Goal: Task Accomplishment & Management: Use online tool/utility

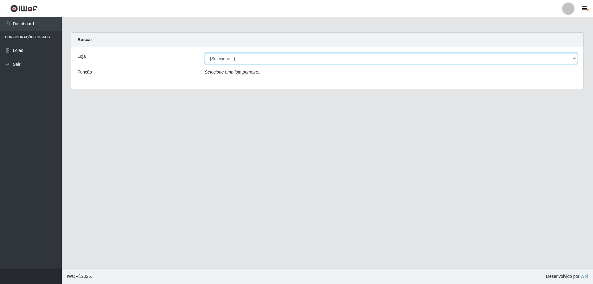
click at [350, 55] on select "[Selecione...] Atacado Vem - [STREET_ADDRESS]" at bounding box center [391, 58] width 373 height 11
select select "461"
click at [205, 53] on select "[Selecione...] Atacado Vem - [STREET_ADDRESS]" at bounding box center [391, 58] width 373 height 11
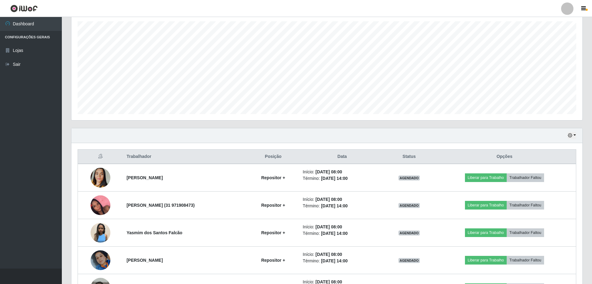
scroll to position [154, 0]
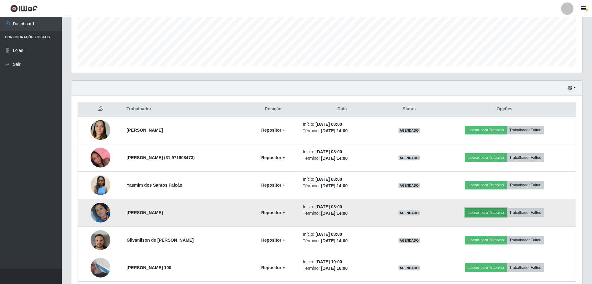
click at [488, 212] on button "Liberar para Trabalho" at bounding box center [486, 212] width 42 height 9
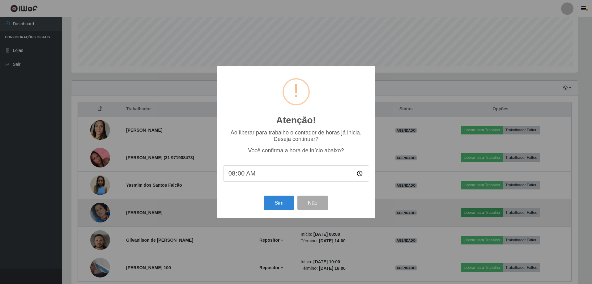
scroll to position [128, 508]
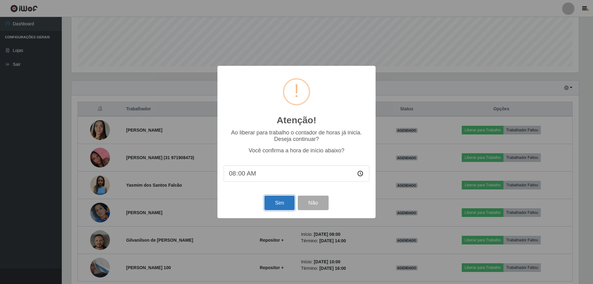
click at [275, 204] on button "Sim" at bounding box center [279, 203] width 30 height 15
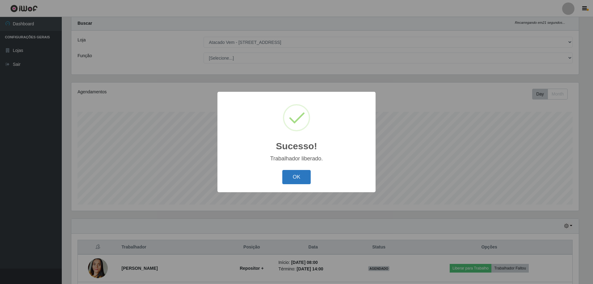
click at [283, 184] on button "OK" at bounding box center [296, 177] width 29 height 15
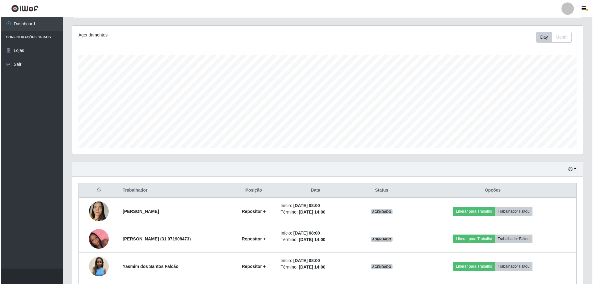
scroll to position [109, 0]
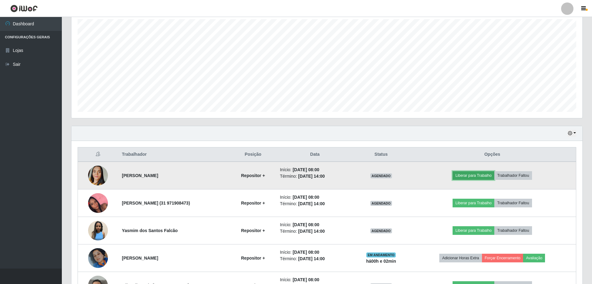
click at [468, 174] on button "Liberar para Trabalho" at bounding box center [473, 175] width 42 height 9
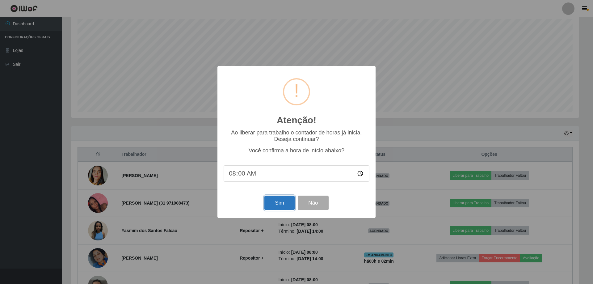
click at [283, 207] on button "Sim" at bounding box center [279, 203] width 30 height 15
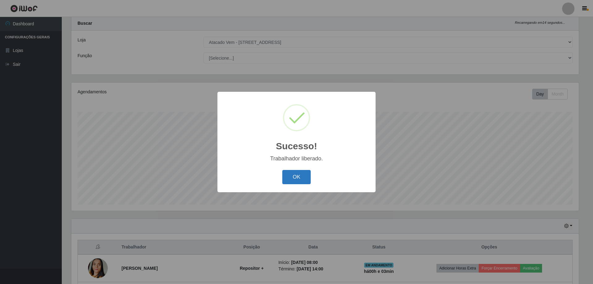
click at [291, 173] on button "OK" at bounding box center [296, 177] width 29 height 15
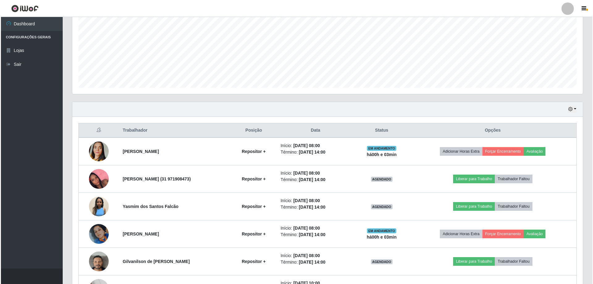
scroll to position [171, 0]
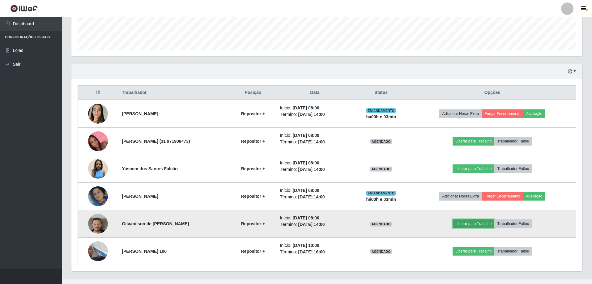
click at [480, 222] on button "Liberar para Trabalho" at bounding box center [473, 223] width 42 height 9
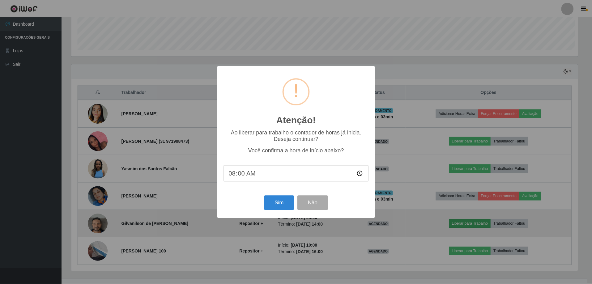
scroll to position [128, 508]
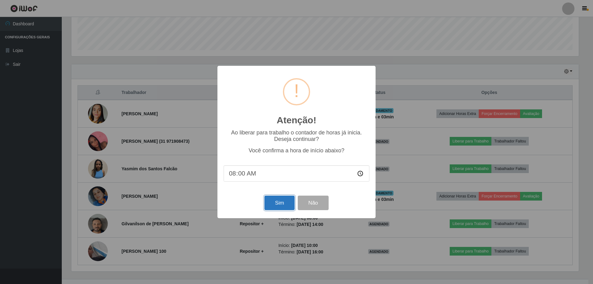
click at [284, 205] on button "Sim" at bounding box center [279, 203] width 30 height 15
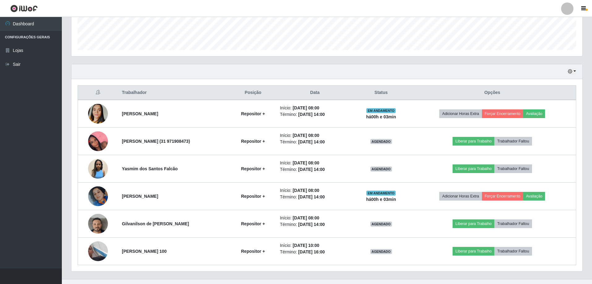
scroll to position [0, 0]
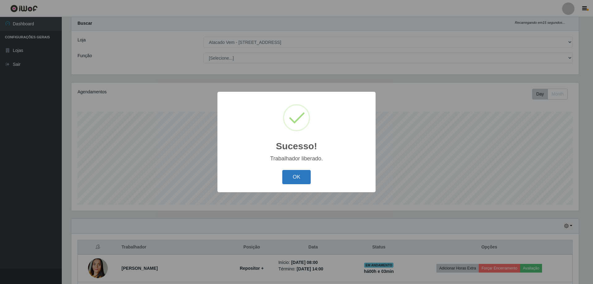
click at [297, 179] on button "OK" at bounding box center [296, 177] width 29 height 15
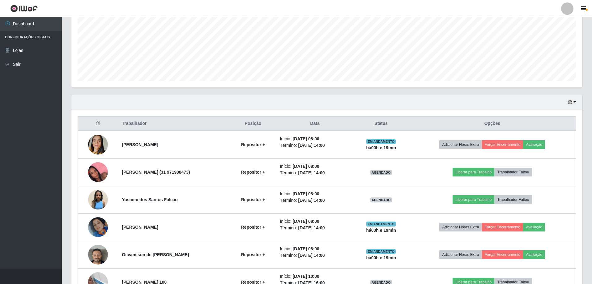
scroll to position [154, 0]
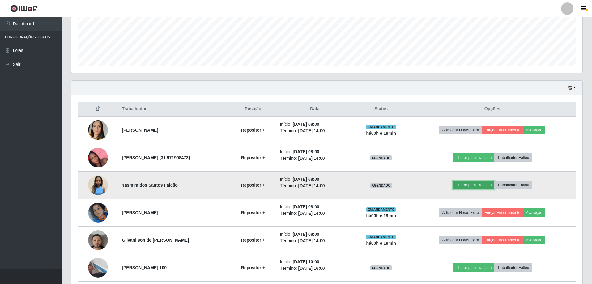
click at [479, 184] on button "Liberar para Trabalho" at bounding box center [473, 185] width 42 height 9
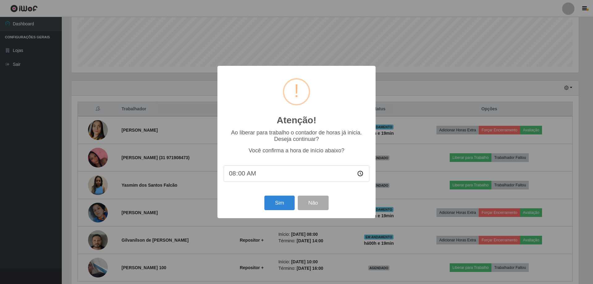
click at [250, 175] on input "08:00" at bounding box center [297, 173] width 146 height 16
type input "08:20"
click at [275, 206] on button "Sim" at bounding box center [279, 203] width 30 height 15
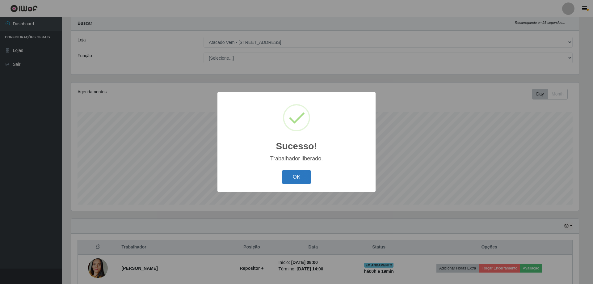
click at [297, 176] on button "OK" at bounding box center [296, 177] width 29 height 15
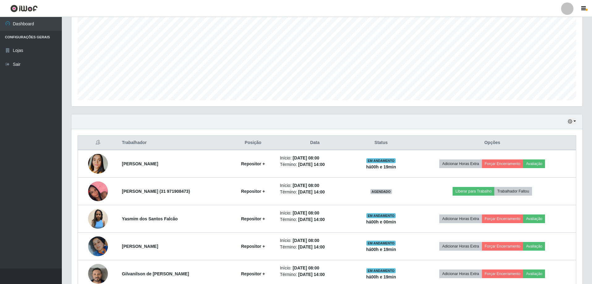
scroll to position [171, 0]
